Goal: Task Accomplishment & Management: Manage account settings

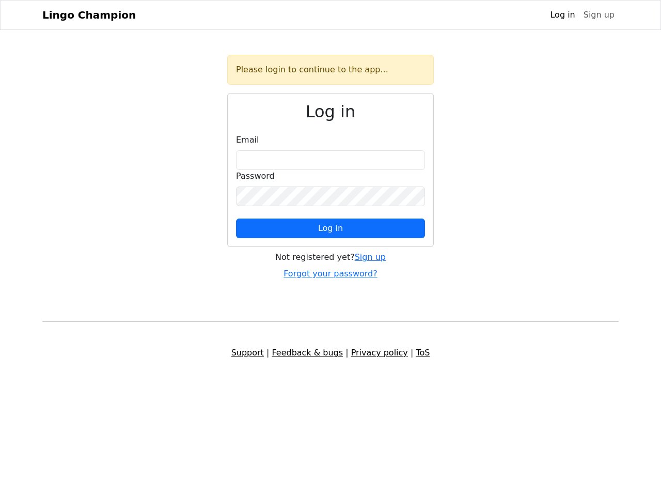
click at [330, 228] on span "Log in" at bounding box center [330, 228] width 25 height 10
